Goal: Task Accomplishment & Management: Use online tool/utility

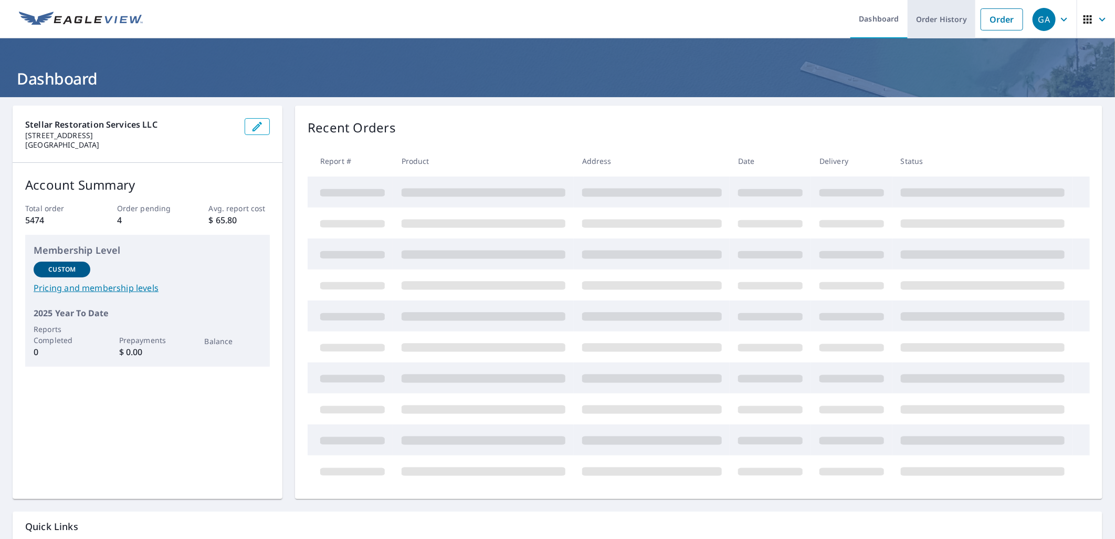
click at [945, 23] on link "Order History" at bounding box center [942, 19] width 68 height 38
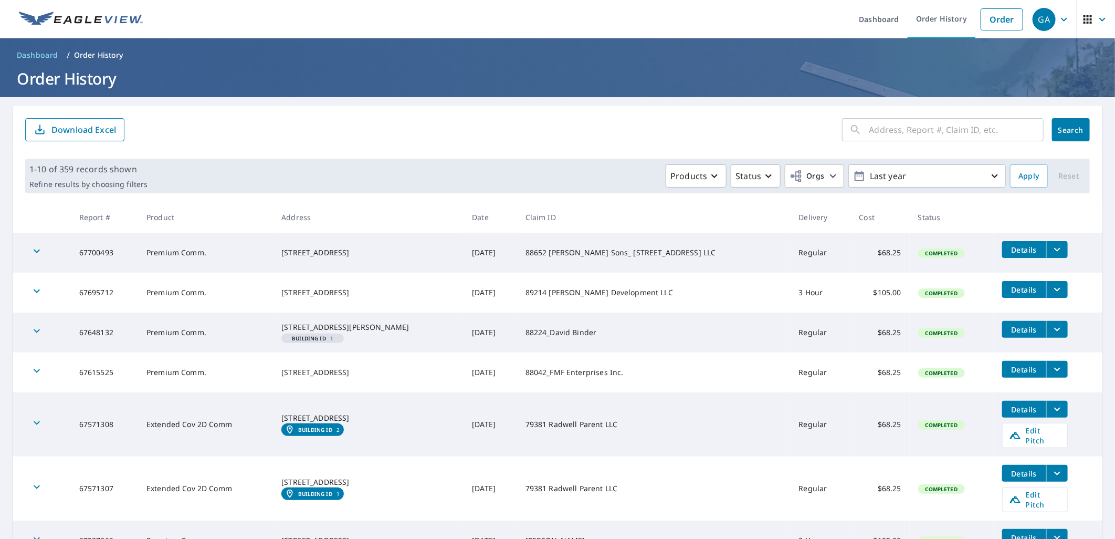
click at [934, 140] on input "text" at bounding box center [957, 129] width 174 height 29
paste input "[STREET_ADDRESS]"
type input "[STREET_ADDRESS]"
click at [1061, 131] on span "Search" at bounding box center [1071, 130] width 21 height 10
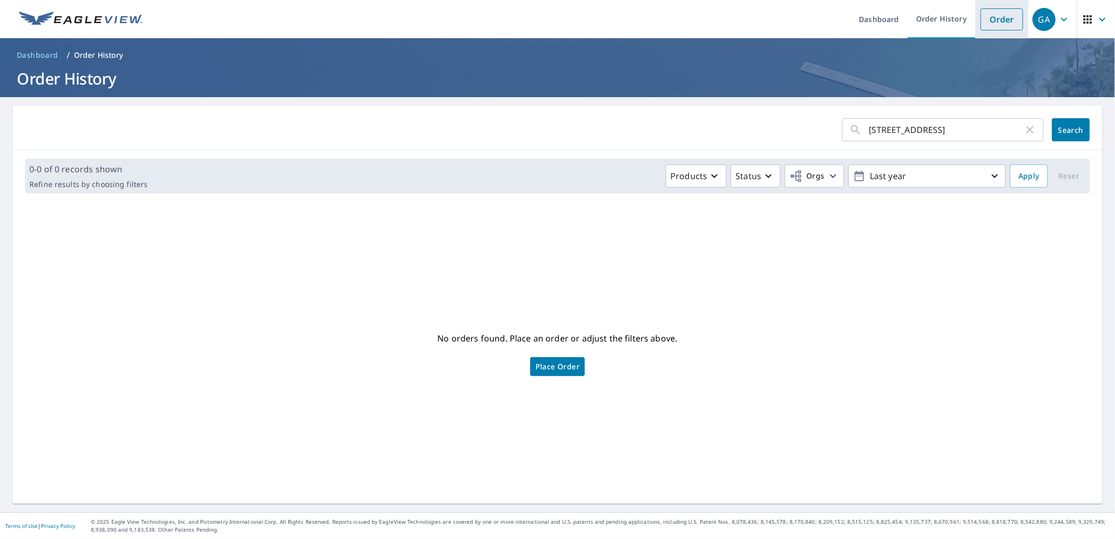
click at [985, 19] on link "Order" at bounding box center [1002, 19] width 43 height 22
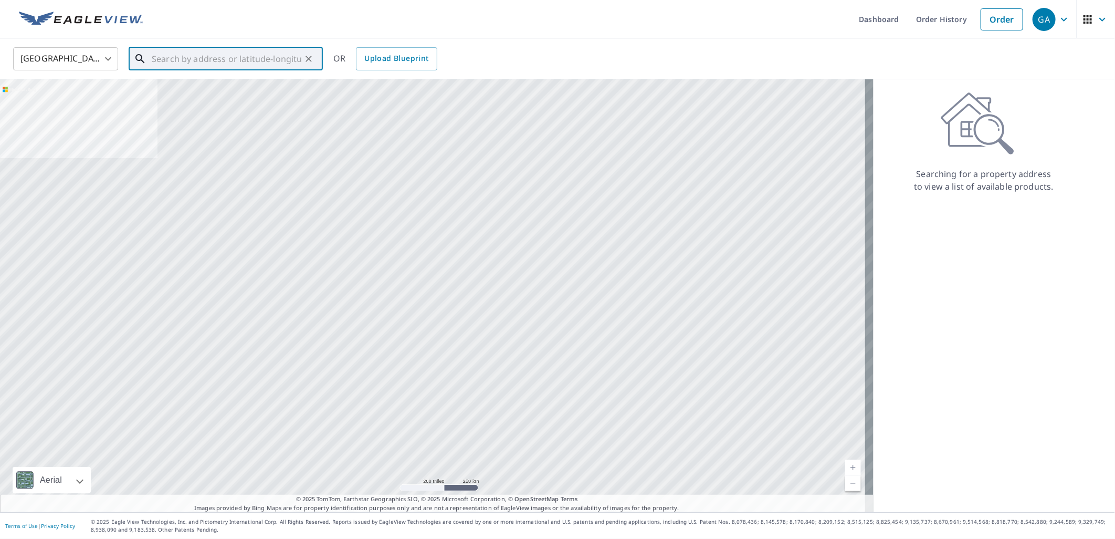
click at [191, 59] on input "text" at bounding box center [227, 58] width 150 height 29
paste input "[STREET_ADDRESS]"
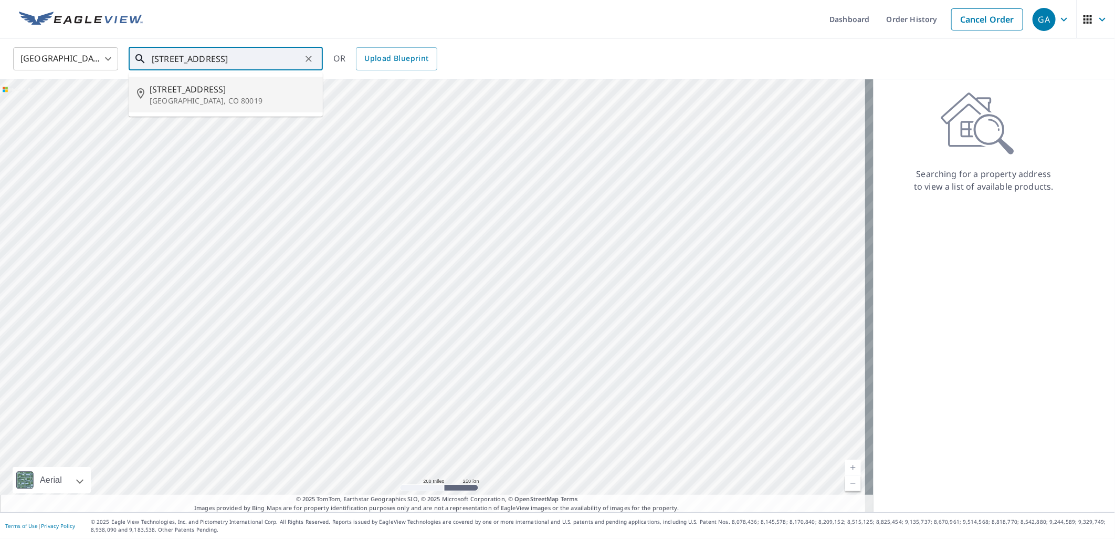
click at [278, 90] on span "[STREET_ADDRESS]" at bounding box center [232, 89] width 165 height 13
type input "[STREET_ADDRESS]"
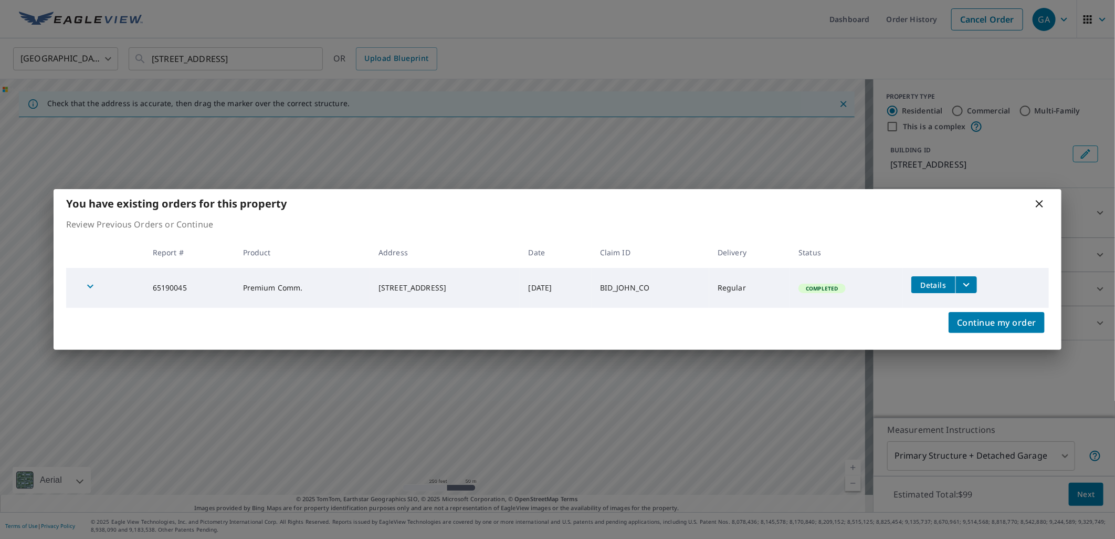
click at [972, 284] on icon "filesDropdownBtn-65190045" at bounding box center [967, 284] width 13 height 13
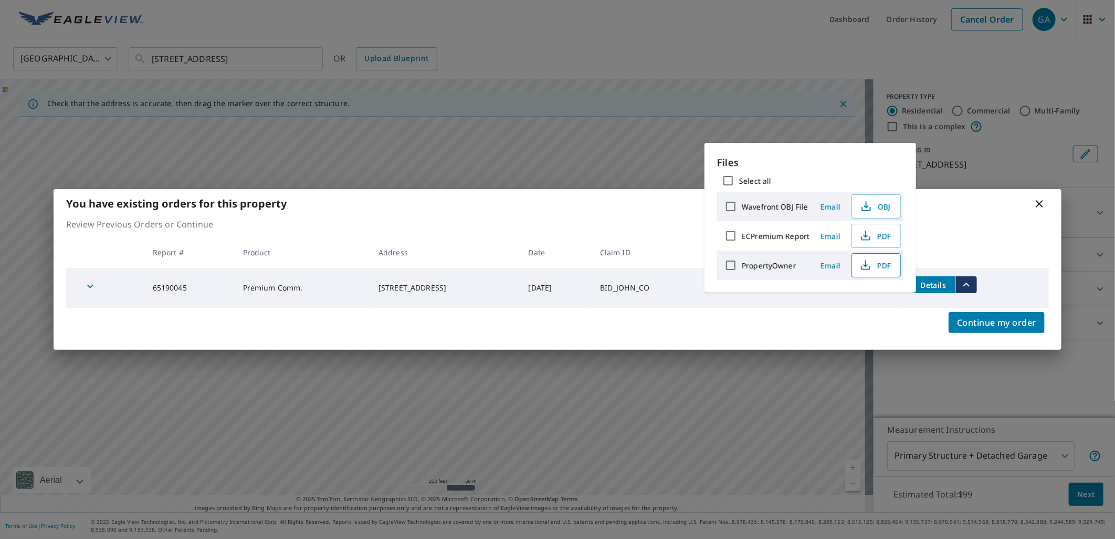
click at [860, 272] on button "PDF" at bounding box center [876, 265] width 49 height 24
drag, startPoint x: 885, startPoint y: 239, endPoint x: 902, endPoint y: 201, distance: 42.3
click at [885, 239] on span "PDF" at bounding box center [876, 235] width 34 height 13
